Goal: Book appointment/travel/reservation

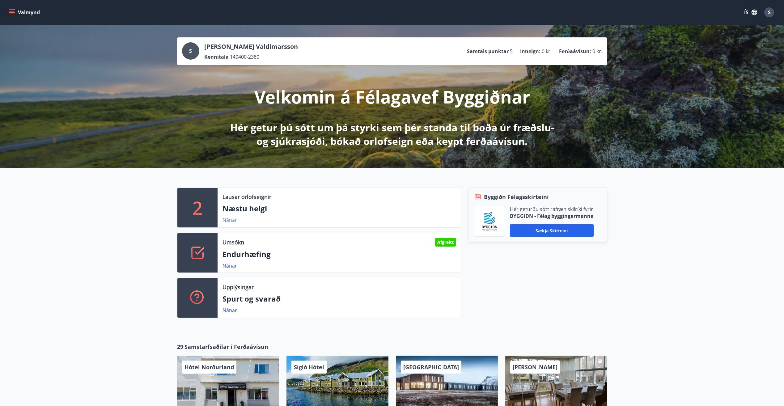
click at [227, 222] on link "Nánar" at bounding box center [229, 220] width 15 height 7
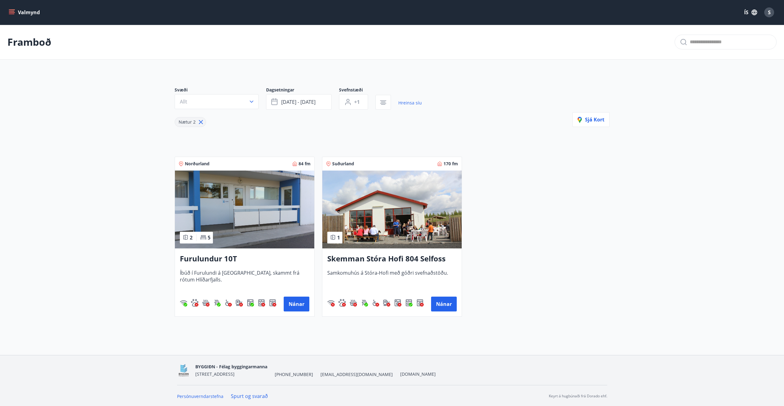
click at [10, 11] on icon "menu" at bounding box center [12, 11] width 6 height 1
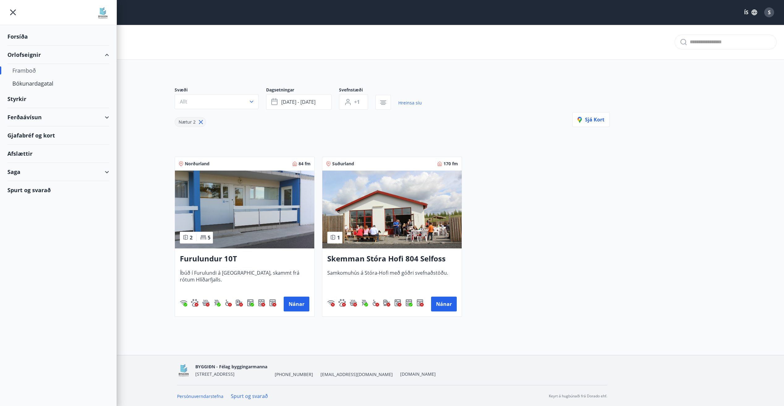
click at [24, 71] on div "Framboð" at bounding box center [58, 70] width 92 height 13
type input "*"
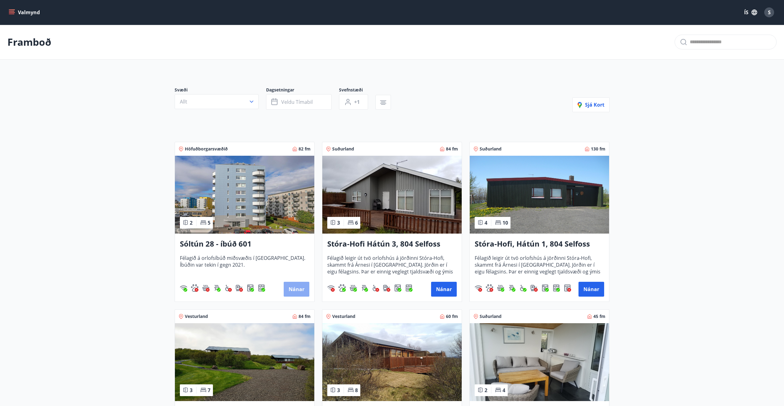
click at [292, 291] on button "Nánar" at bounding box center [297, 289] width 26 height 15
click at [386, 258] on span "Félagið leigir út tvö orlofshús á jörðinni Stóra-Hofi, skammt frá Árnesi í [GEO…" at bounding box center [391, 265] width 129 height 20
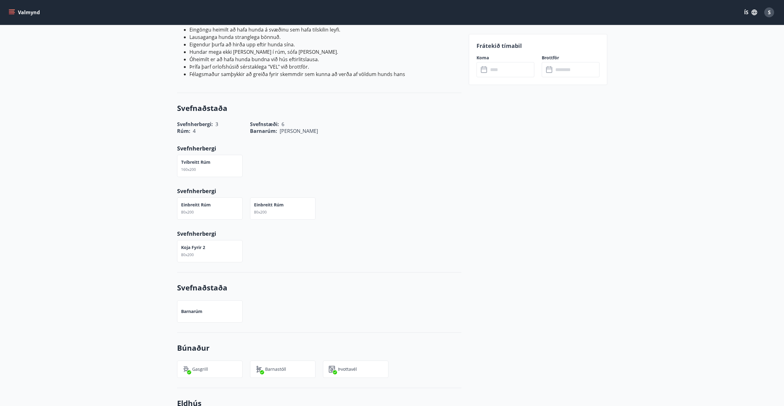
scroll to position [433, 0]
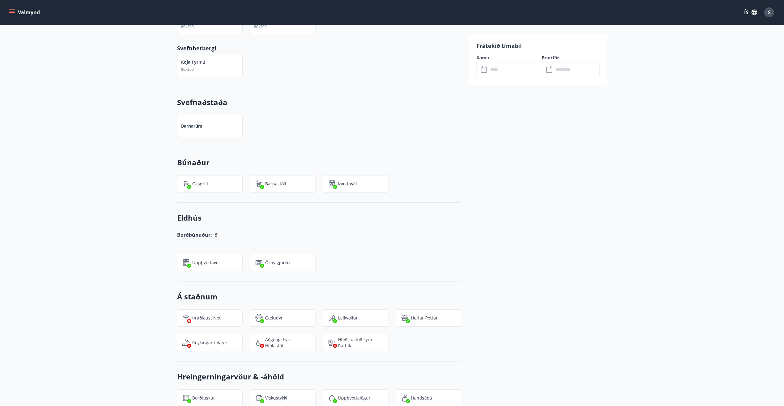
click at [117, 310] on div "+4 Myndir Upplýsingar [PERSON_NAME] 84 m² með þremur svefnherbergjum svefnaðsta…" at bounding box center [392, 208] width 784 height 910
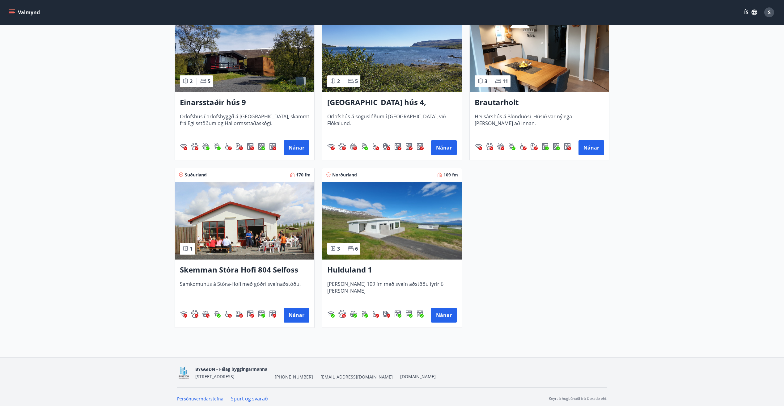
scroll to position [647, 0]
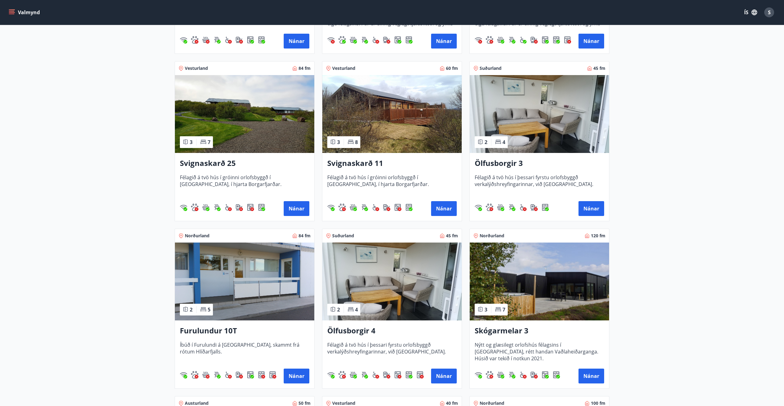
scroll to position [309, 0]
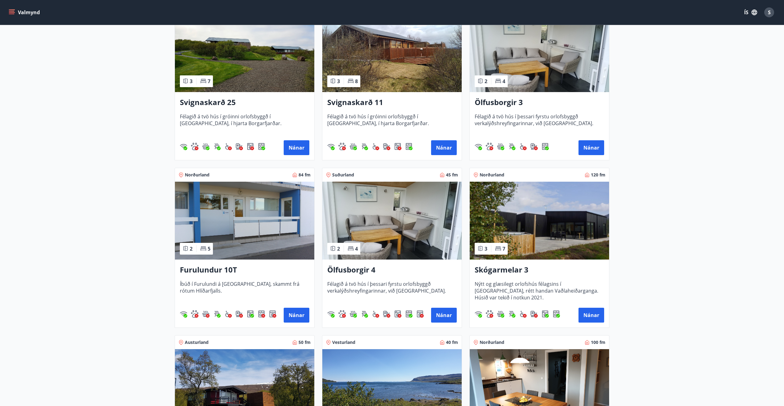
click at [520, 282] on span "Nýtt og glæsilegt orlofshús félagsins í [GEOGRAPHIC_DATA], rétt handan Vaðlahei…" at bounding box center [539, 291] width 129 height 20
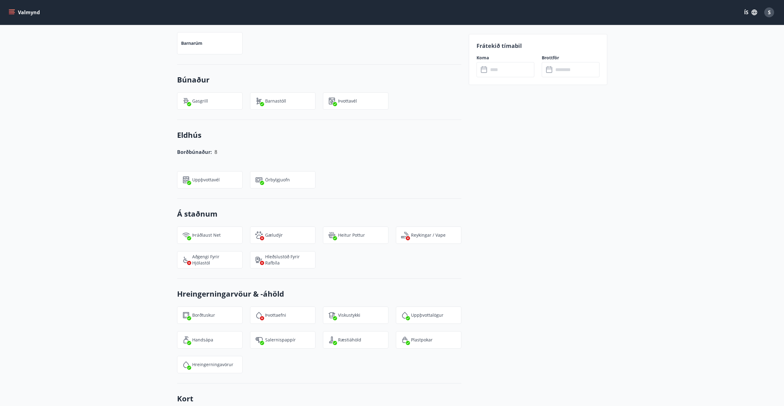
scroll to position [556, 0]
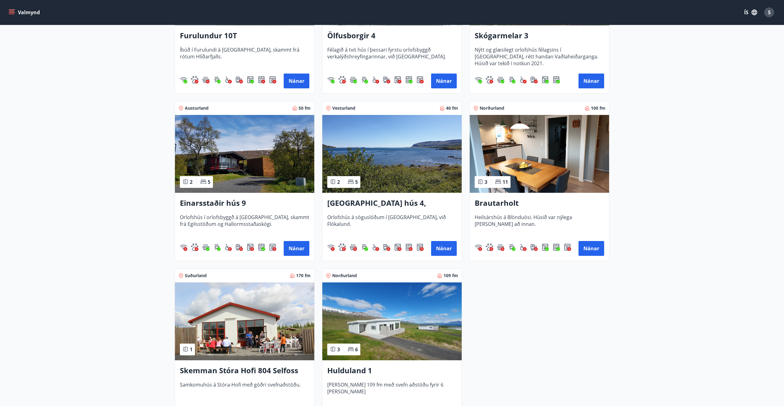
scroll to position [647, 0]
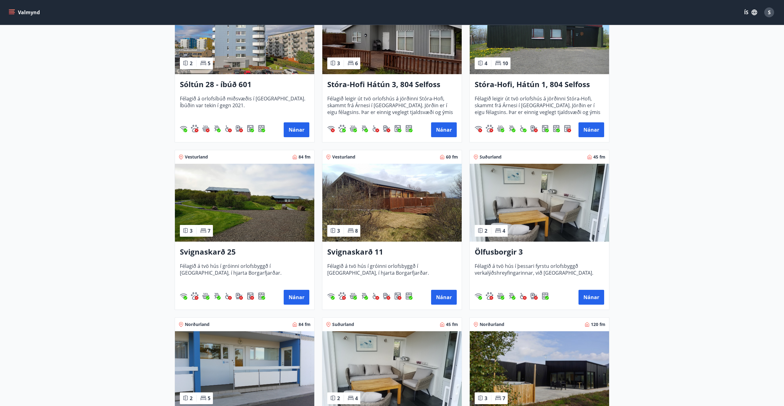
scroll to position [184, 0]
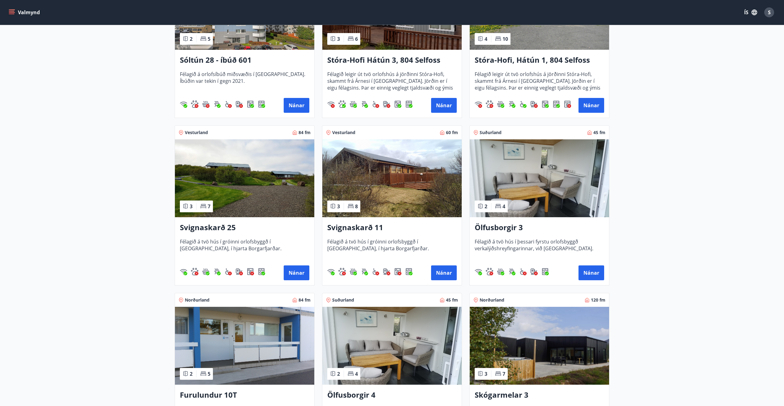
click at [194, 229] on h3 "Svignaskarð 25" at bounding box center [244, 227] width 129 height 11
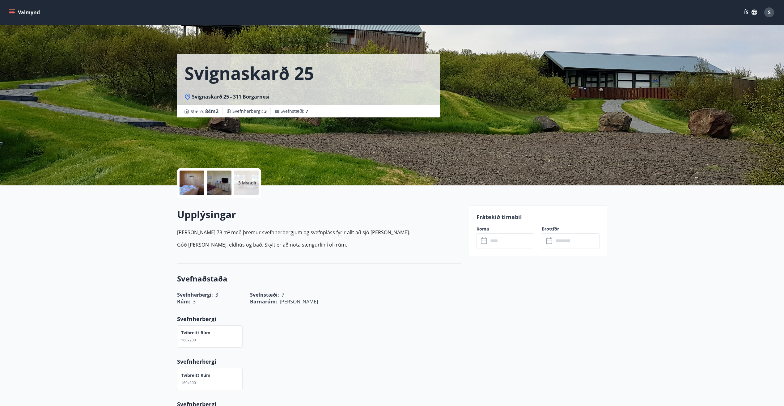
scroll to position [1, 0]
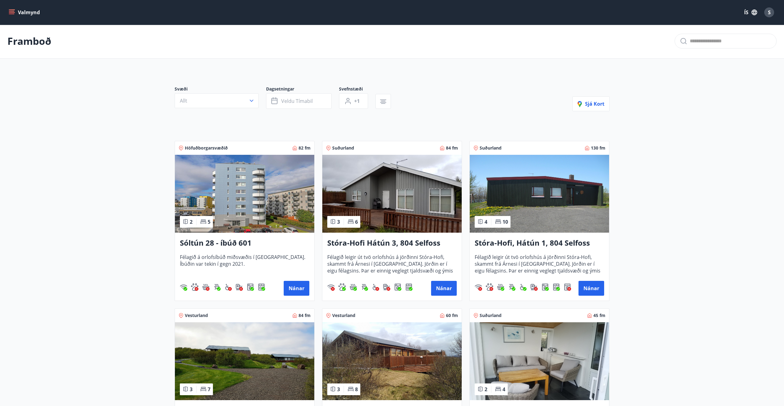
click at [13, 13] on icon "menu" at bounding box center [12, 12] width 6 height 6
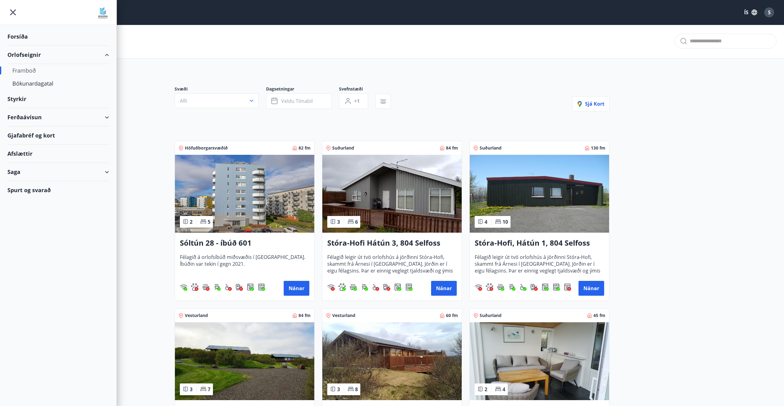
click at [39, 167] on div "Saga" at bounding box center [58, 172] width 102 height 18
click at [334, 249] on div "Stóra-Hofi Hátún 3, 804 Selfoss Félagið leigir út tvö orlofshús á jörðinni Stór…" at bounding box center [391, 267] width 139 height 68
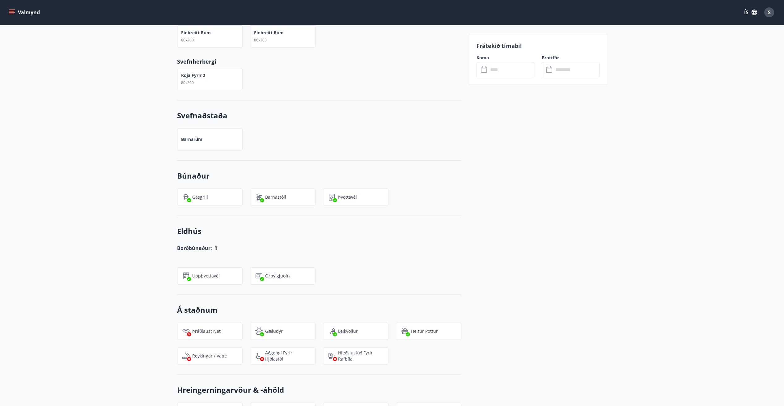
scroll to position [61, 0]
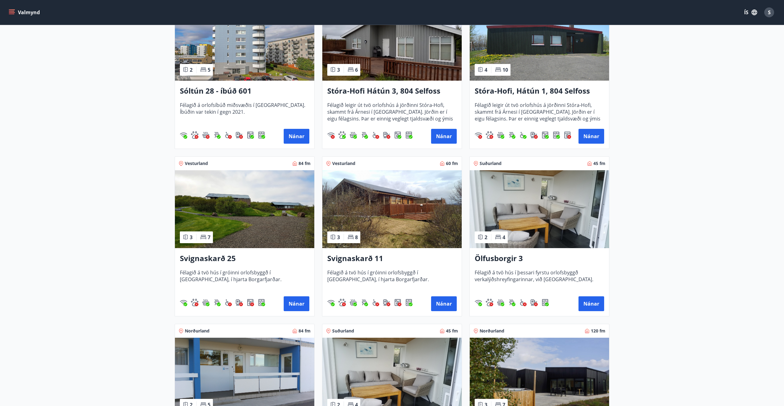
scroll to position [122, 0]
